Goal: Task Accomplishment & Management: Complete application form

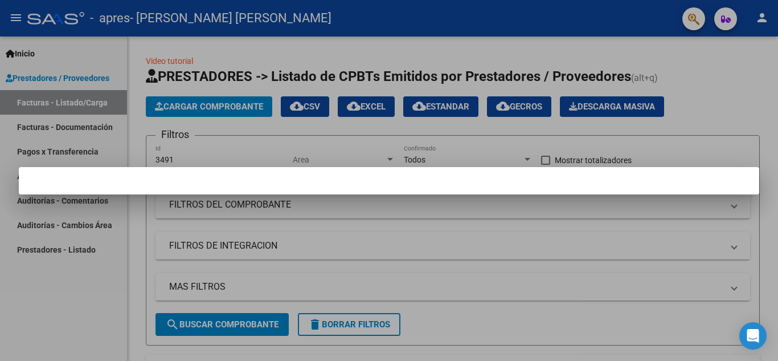
click at [747, 93] on div at bounding box center [389, 180] width 778 height 361
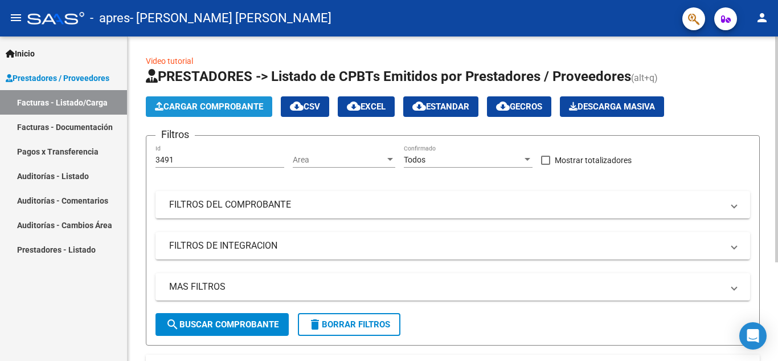
click at [234, 107] on span "Cargar Comprobante" at bounding box center [209, 106] width 108 height 10
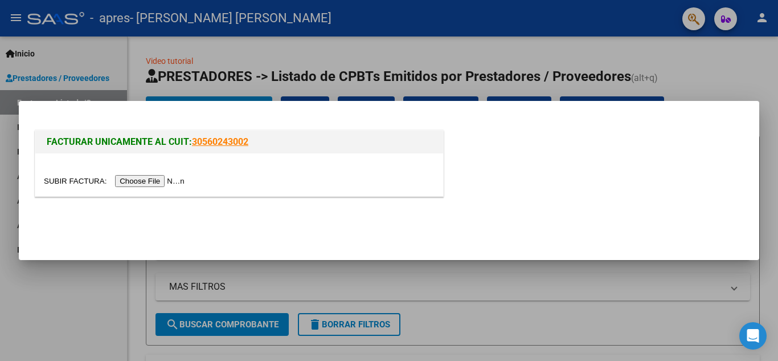
click at [160, 182] on input "file" at bounding box center [116, 181] width 144 height 12
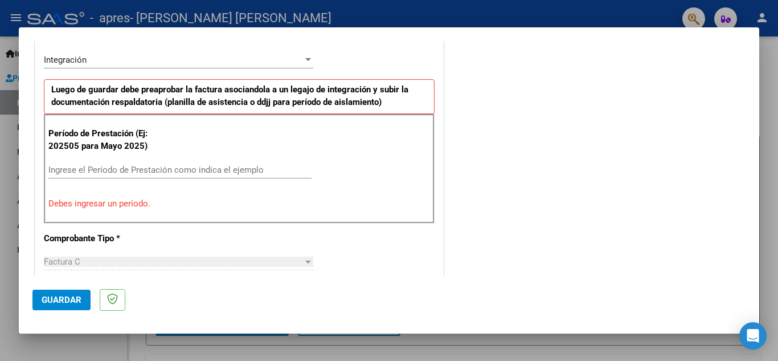
scroll to position [285, 0]
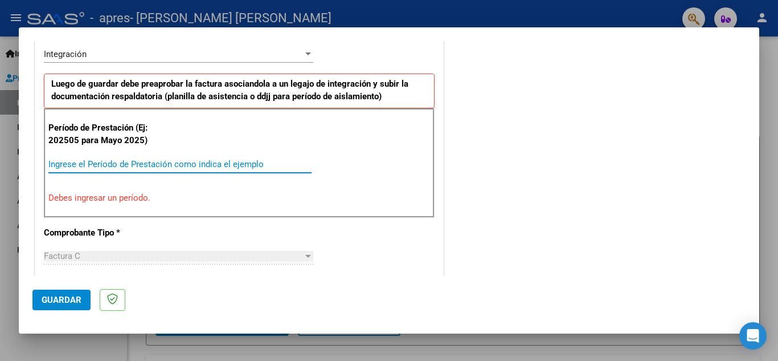
click at [158, 165] on input "Ingrese el Período de Prestación como indica el ejemplo" at bounding box center [179, 164] width 263 height 10
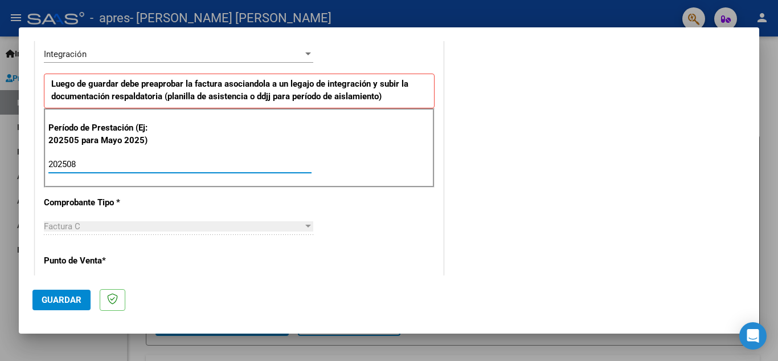
type input "202508"
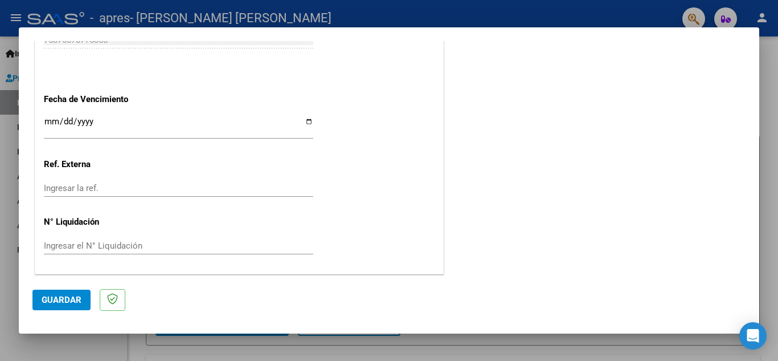
scroll to position [769, 0]
click at [52, 297] on span "Guardar" at bounding box center [62, 300] width 40 height 10
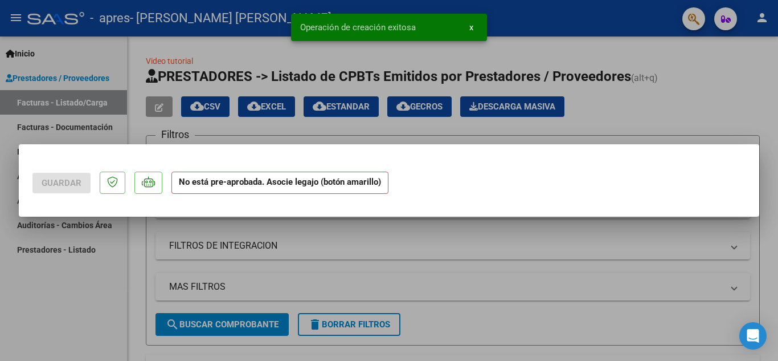
scroll to position [0, 0]
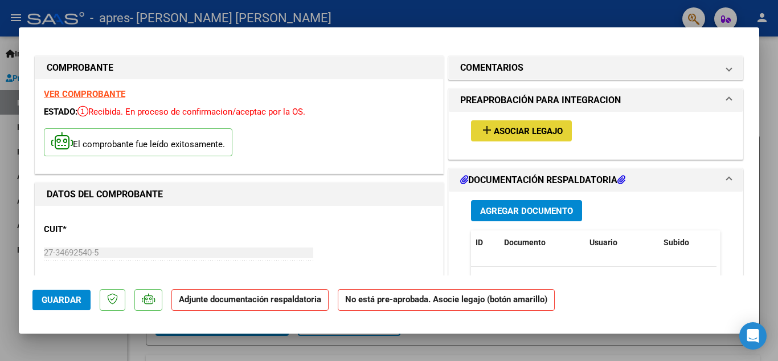
click at [497, 132] on span "Asociar Legajo" at bounding box center [528, 131] width 69 height 10
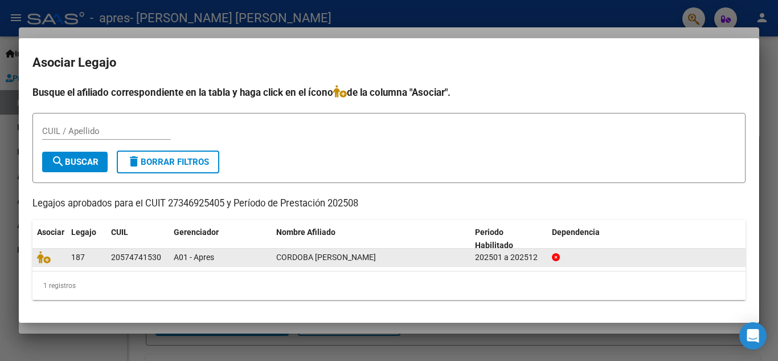
click at [144, 252] on div "20574741530" at bounding box center [136, 257] width 50 height 13
click at [50, 259] on icon at bounding box center [44, 257] width 14 height 13
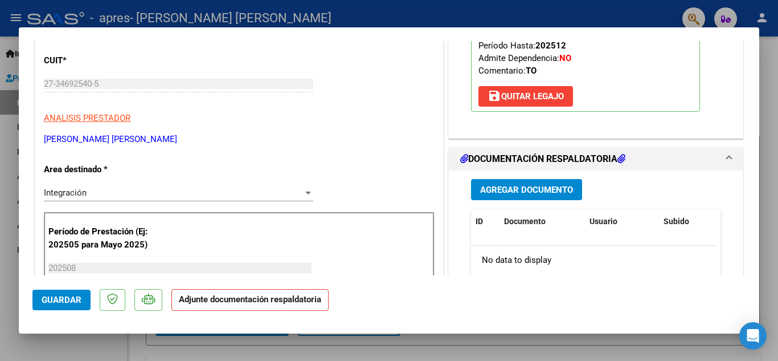
scroll to position [166, 0]
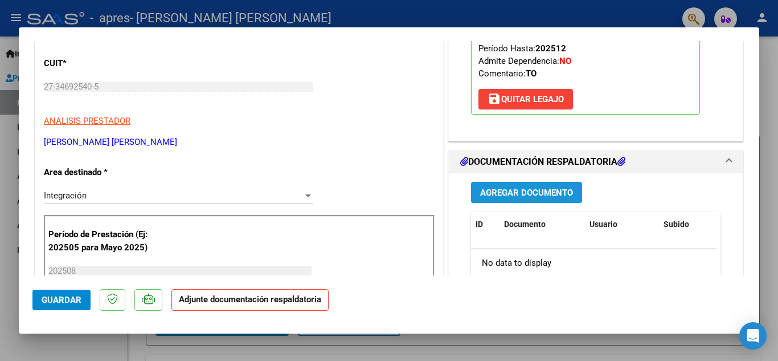
click at [549, 195] on span "Agregar Documento" at bounding box center [526, 192] width 93 height 10
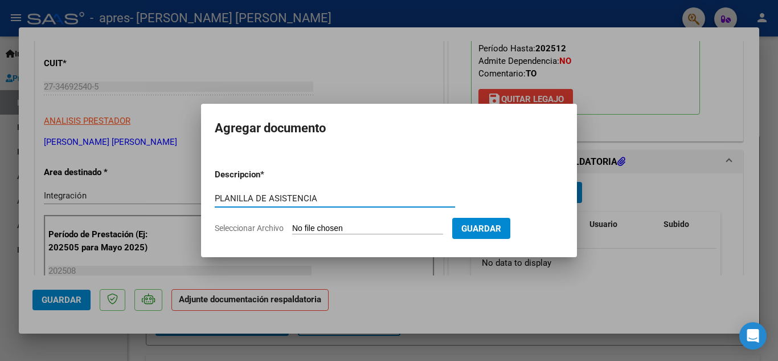
type input "PLANILLA DE ASISTENCIA"
click at [382, 225] on input "Seleccionar Archivo" at bounding box center [367, 228] width 151 height 11
type input "C:\fakepath\[PERSON_NAME][GEOGRAPHIC_DATA].pdf"
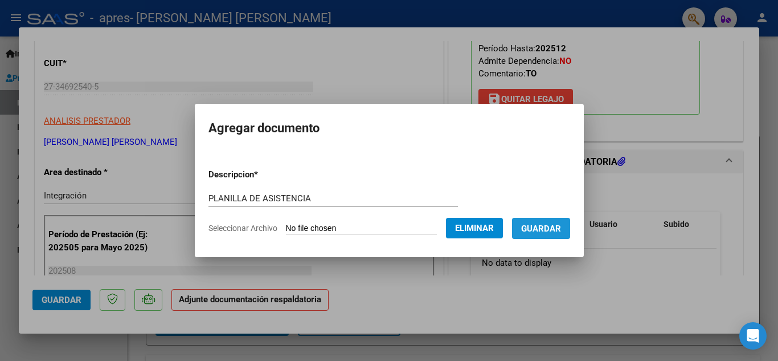
click at [553, 230] on span "Guardar" at bounding box center [541, 228] width 40 height 10
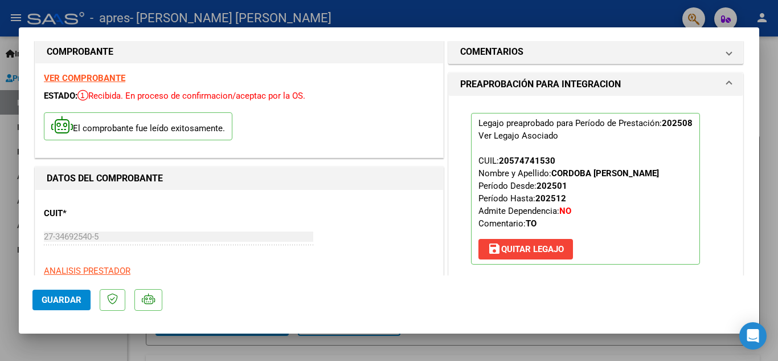
scroll to position [0, 0]
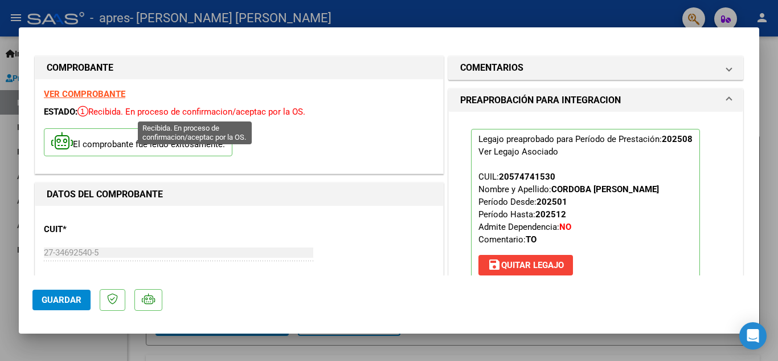
click at [289, 108] on span "Recibida. En proceso de confirmacion/aceptac por la OS." at bounding box center [191, 112] width 228 height 10
click at [763, 76] on div at bounding box center [389, 180] width 778 height 361
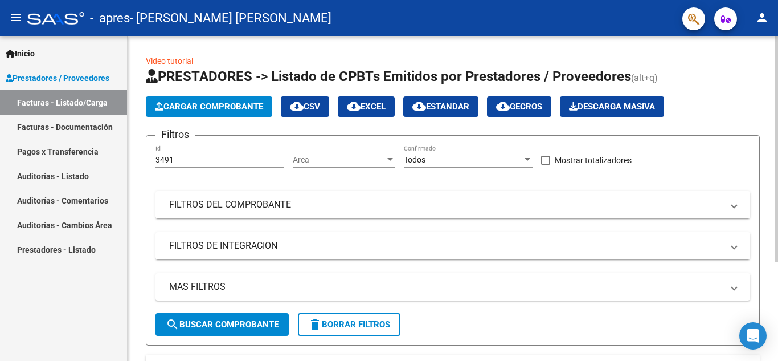
drag, startPoint x: 774, startPoint y: 90, endPoint x: 778, endPoint y: 162, distance: 71.9
click at [778, 162] on div "Video tutorial PRESTADORES -> Listado de CPBTs Emitidos por Prestadores / Prove…" at bounding box center [455, 264] width 654 height 457
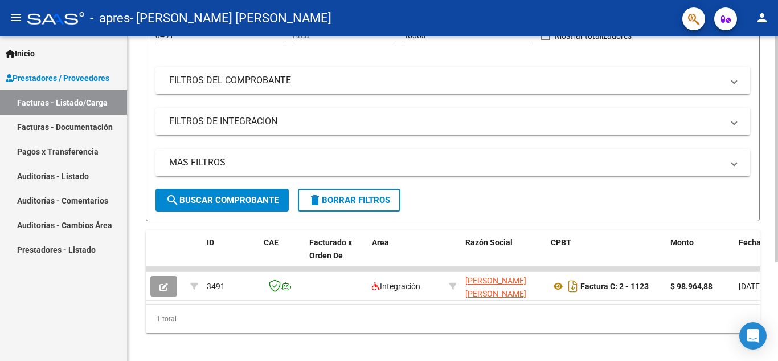
scroll to position [142, 0]
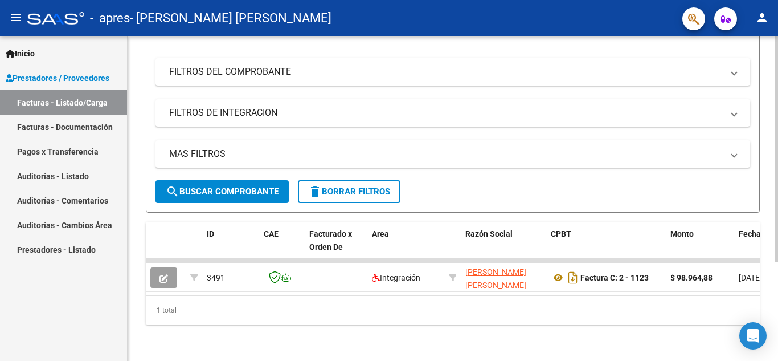
click at [778, 277] on div at bounding box center [777, 248] width 3 height 226
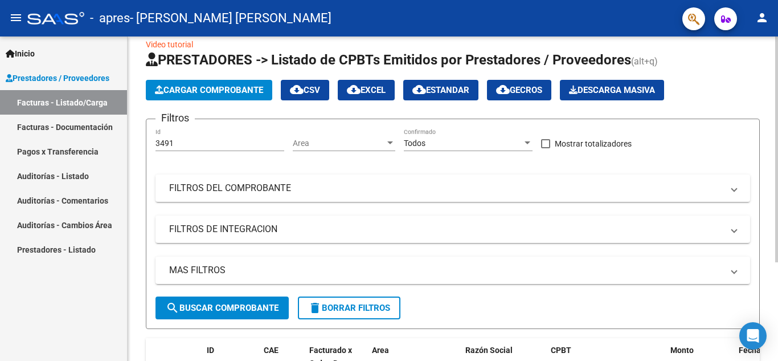
scroll to position [15, 0]
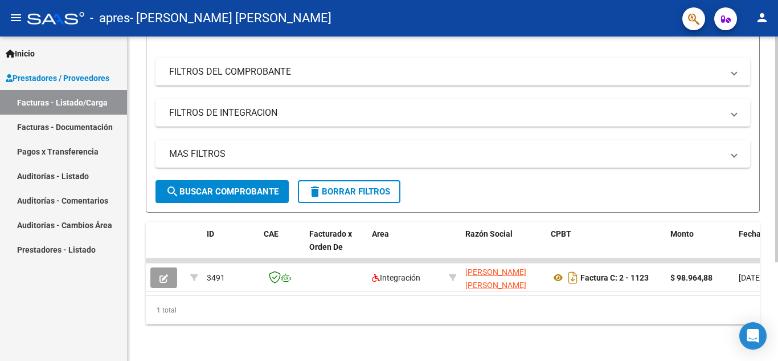
click at [778, 277] on div at bounding box center [777, 248] width 3 height 226
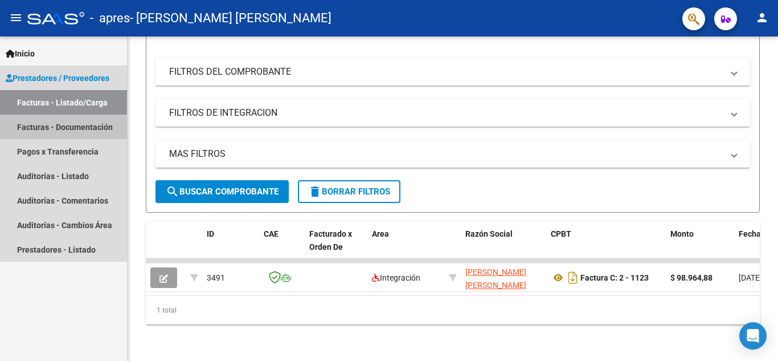
click at [90, 129] on link "Facturas - Documentación" at bounding box center [63, 127] width 127 height 25
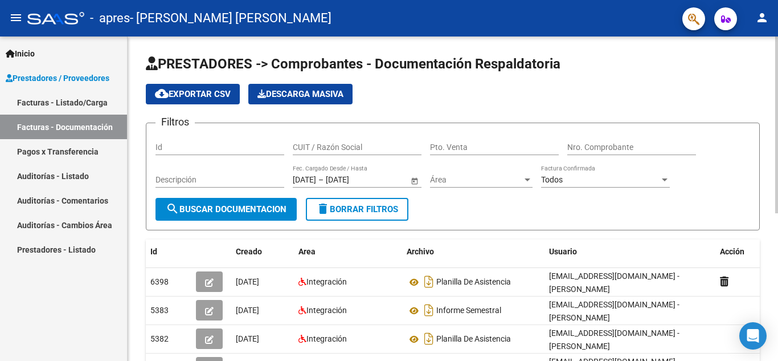
click at [743, 141] on div "Filtros Id CUIT / Razón Social Pto. Venta Nro. Comprobante Descripción [DATE] […" at bounding box center [453, 165] width 595 height 66
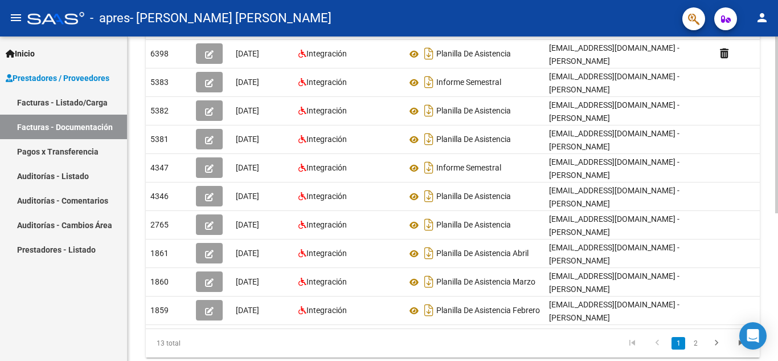
scroll to position [257, 0]
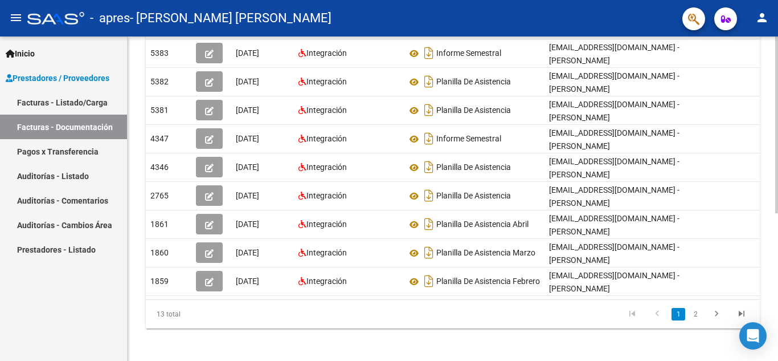
click at [778, 237] on div at bounding box center [777, 270] width 3 height 177
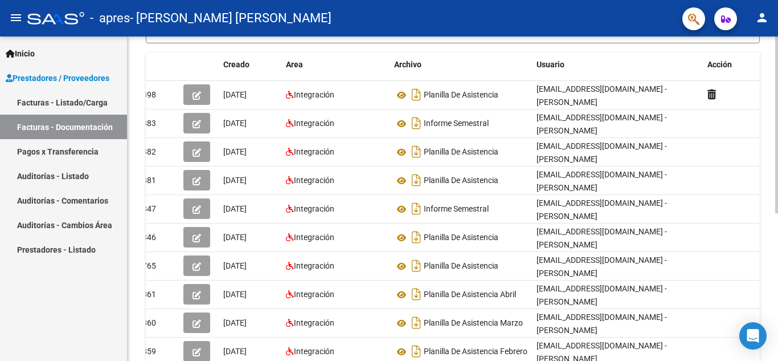
scroll to position [270, 0]
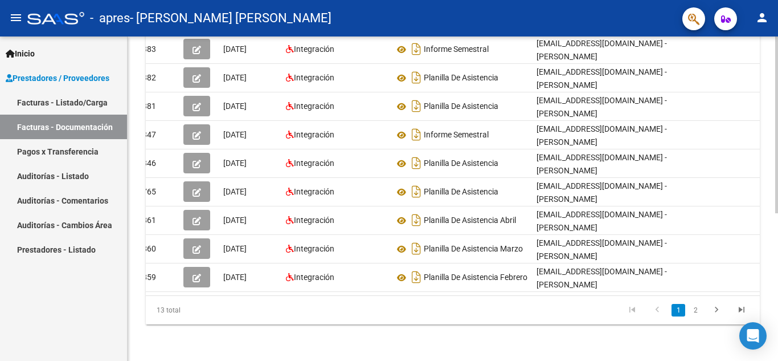
click at [778, 243] on div at bounding box center [777, 272] width 3 height 177
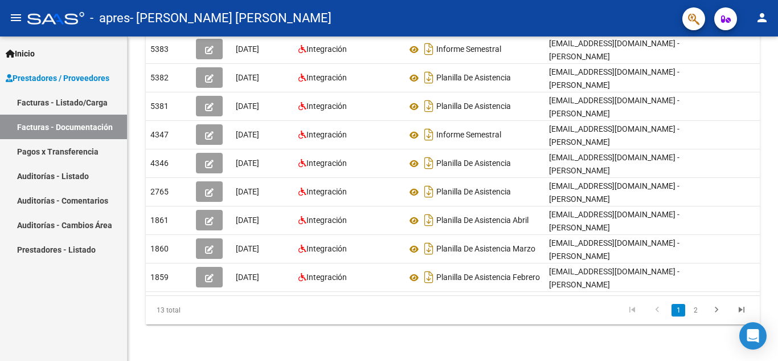
click at [10, 149] on link "Pagos x Transferencia" at bounding box center [63, 151] width 127 height 25
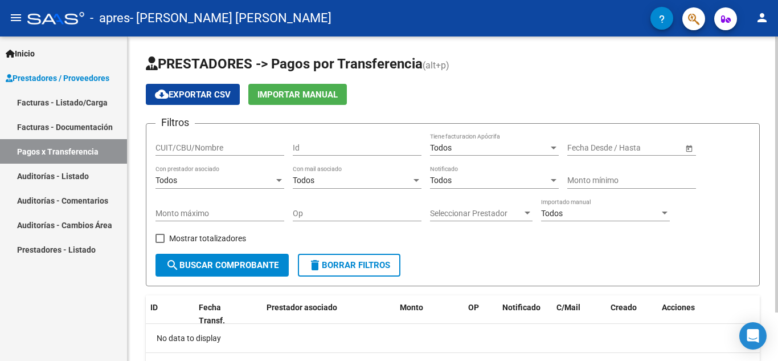
click at [778, 125] on div at bounding box center [777, 174] width 3 height 276
